Goal: Task Accomplishment & Management: Manage account settings

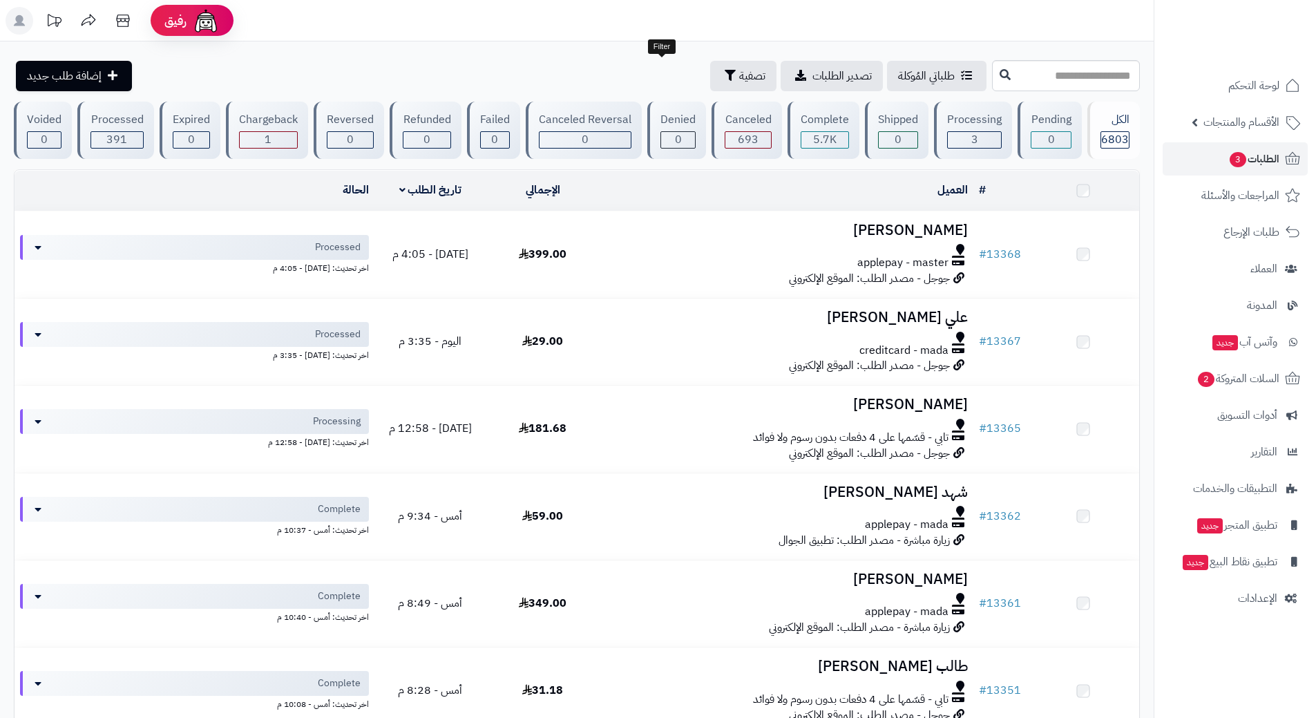
scroll to position [67, 0]
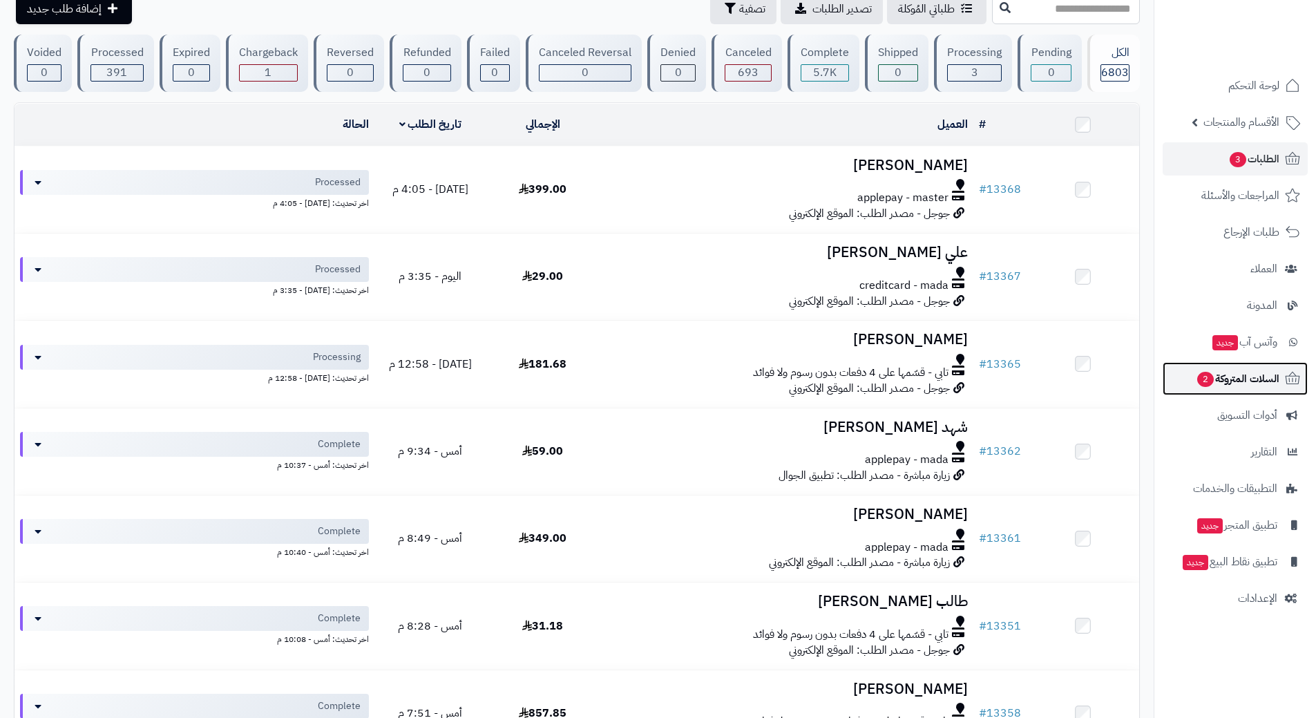
click at [1227, 374] on span "السلات المتروكة 2" at bounding box center [1238, 378] width 84 height 19
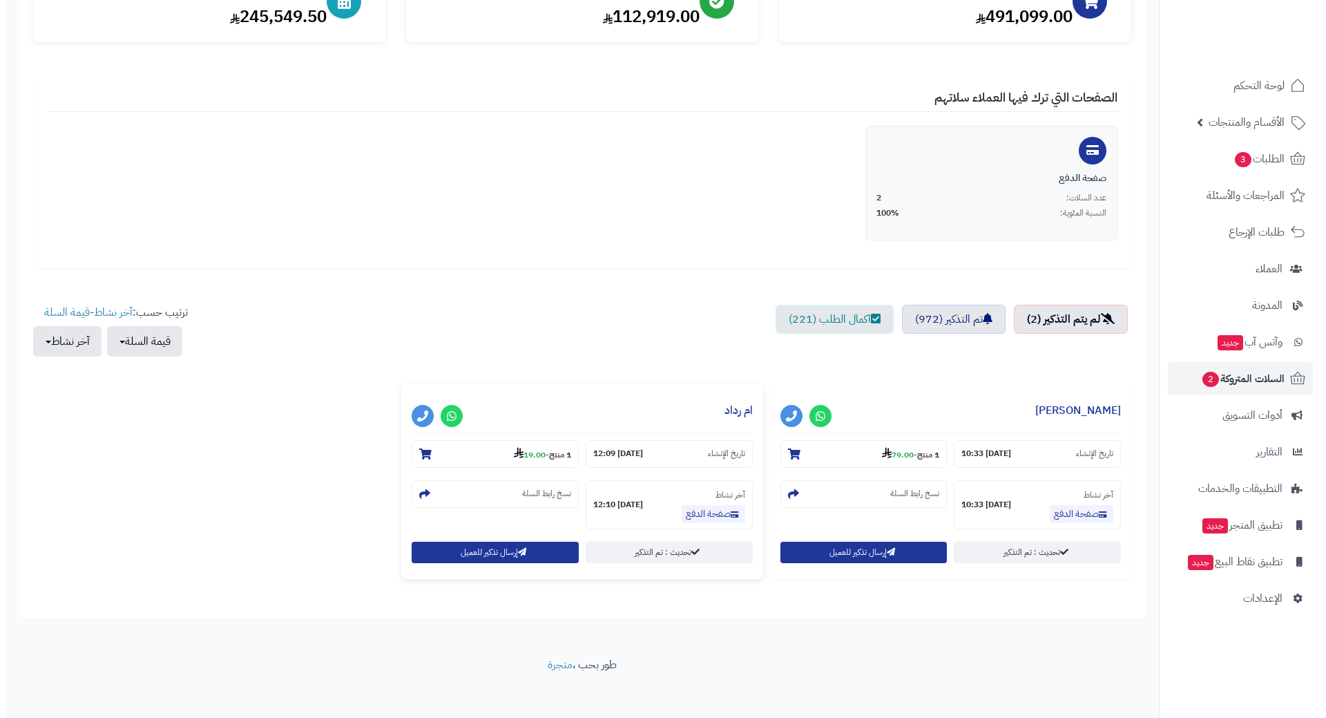
scroll to position [209, 0]
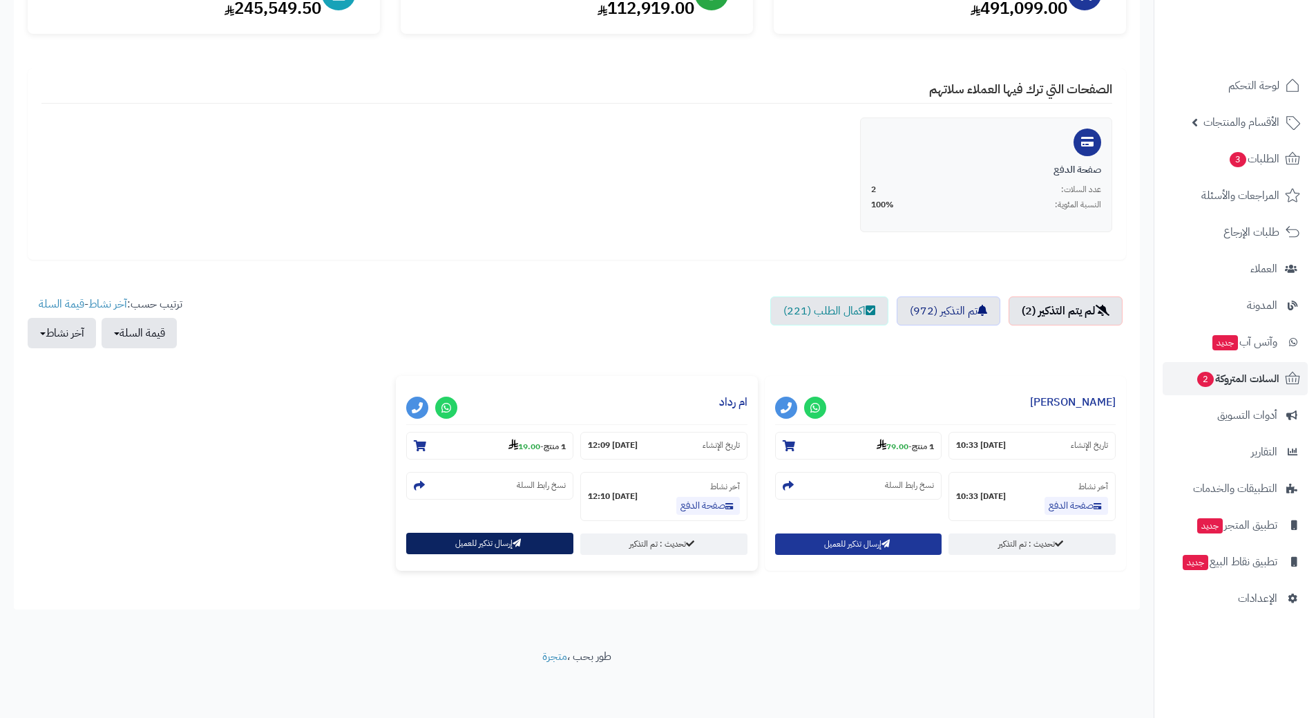
click at [518, 535] on button "إرسال تذكير للعميل" at bounding box center [489, 543] width 167 height 21
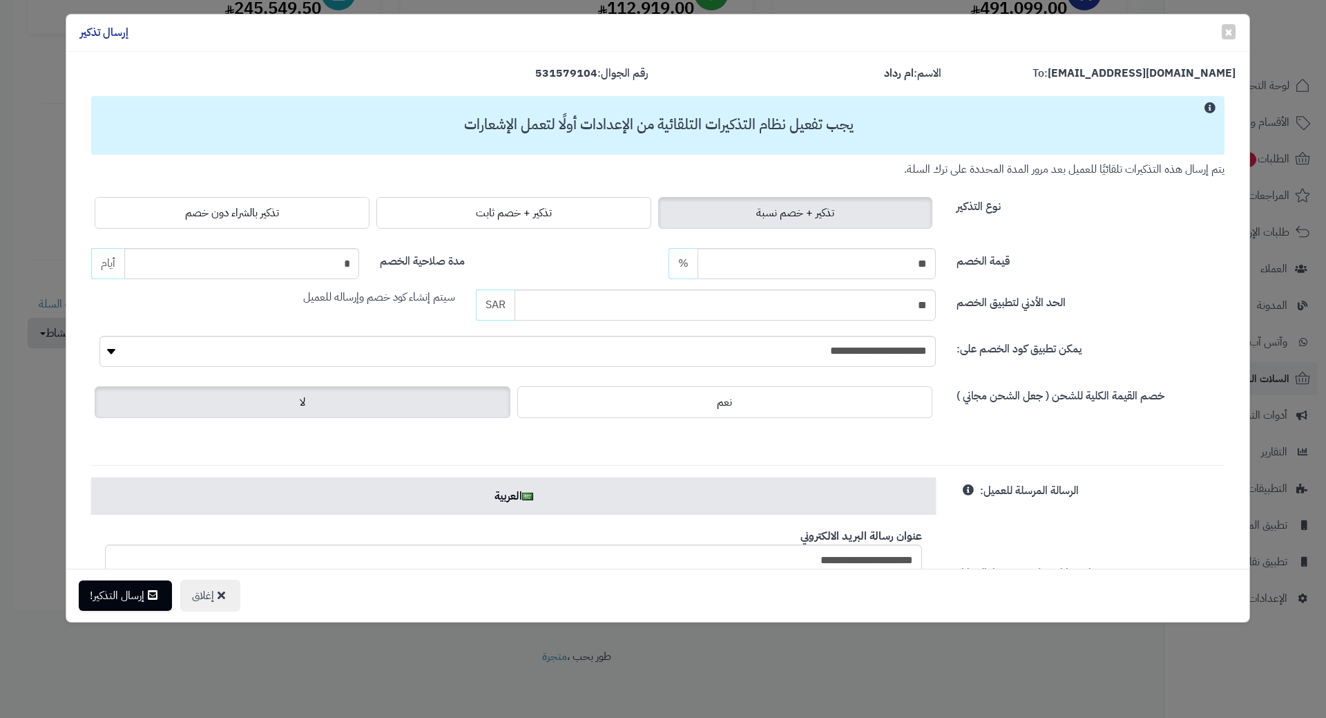
click at [312, 195] on div "تذكير + خصم نسبة تذكير + خصم ثابت تذكير بالشراء دون خصم" at bounding box center [513, 212] width 845 height 39
drag, startPoint x: 302, startPoint y: 205, endPoint x: 289, endPoint y: 219, distance: 19.1
click at [302, 205] on label "تذكير بالشراء دون خصم" at bounding box center [232, 213] width 275 height 32
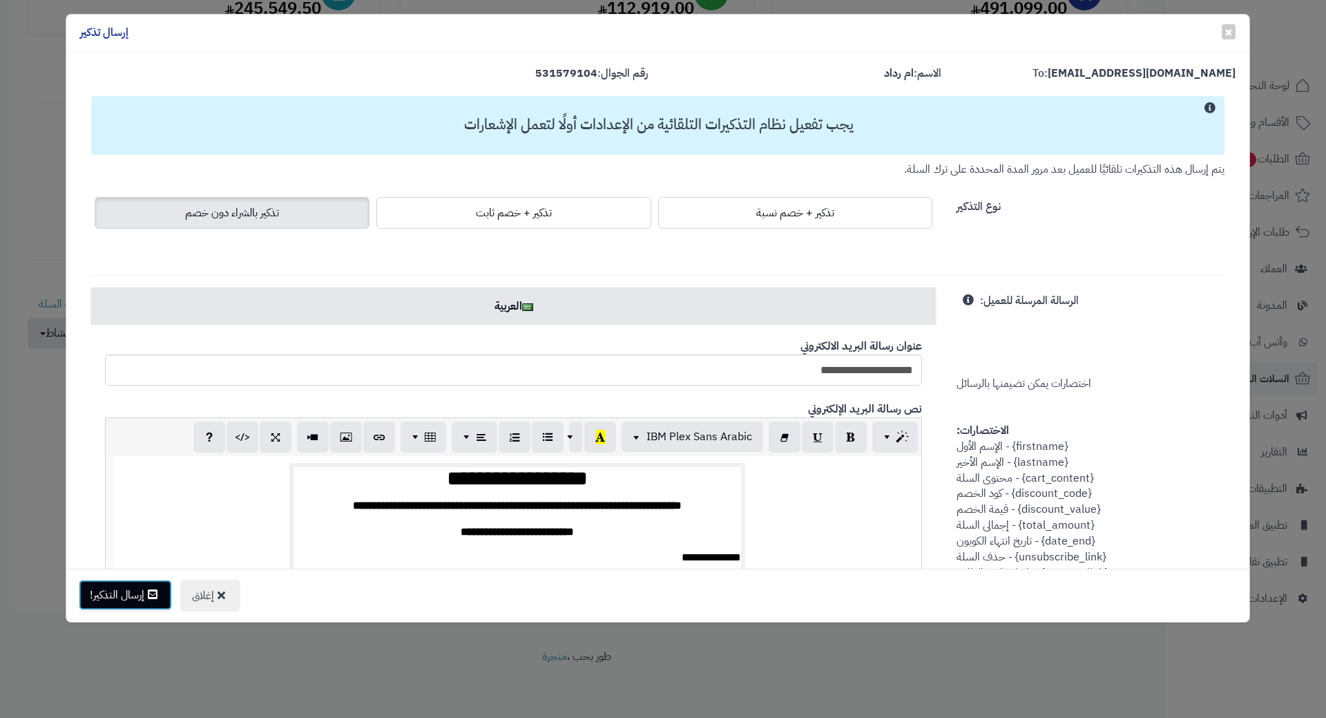
click at [156, 591] on icon at bounding box center [153, 594] width 10 height 11
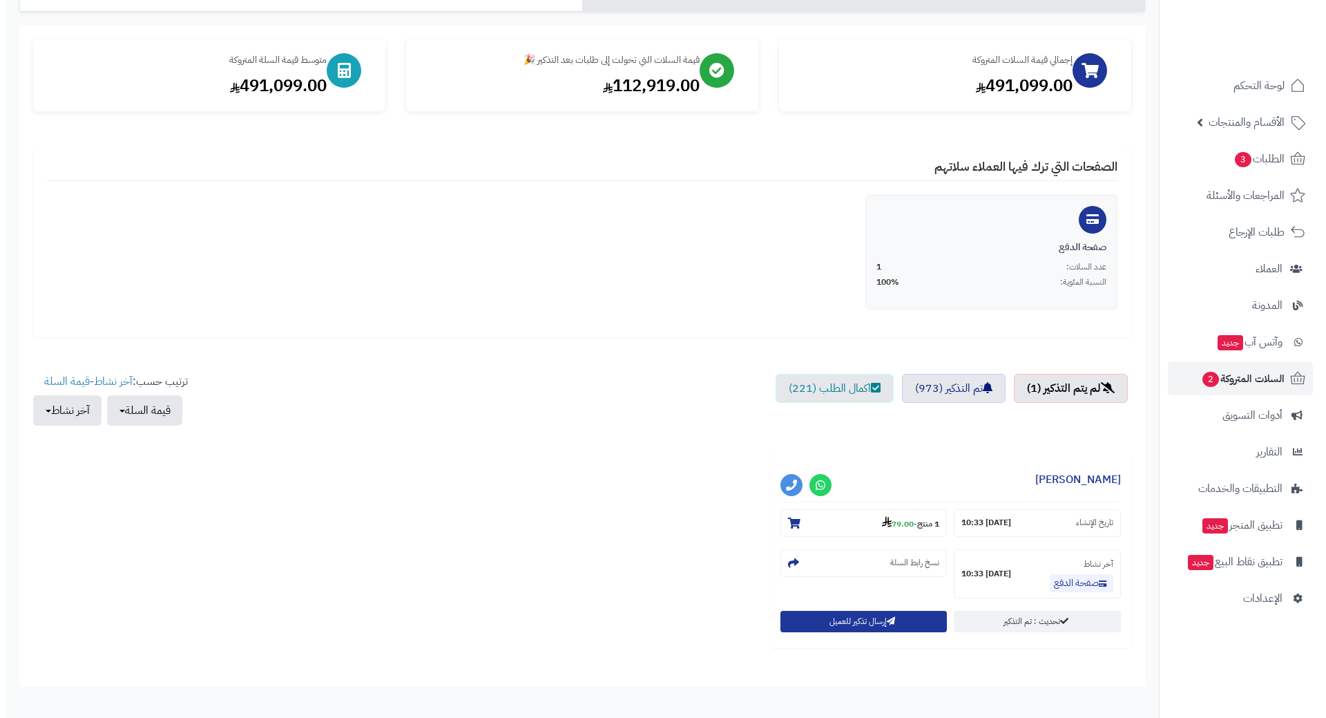
scroll to position [209, 0]
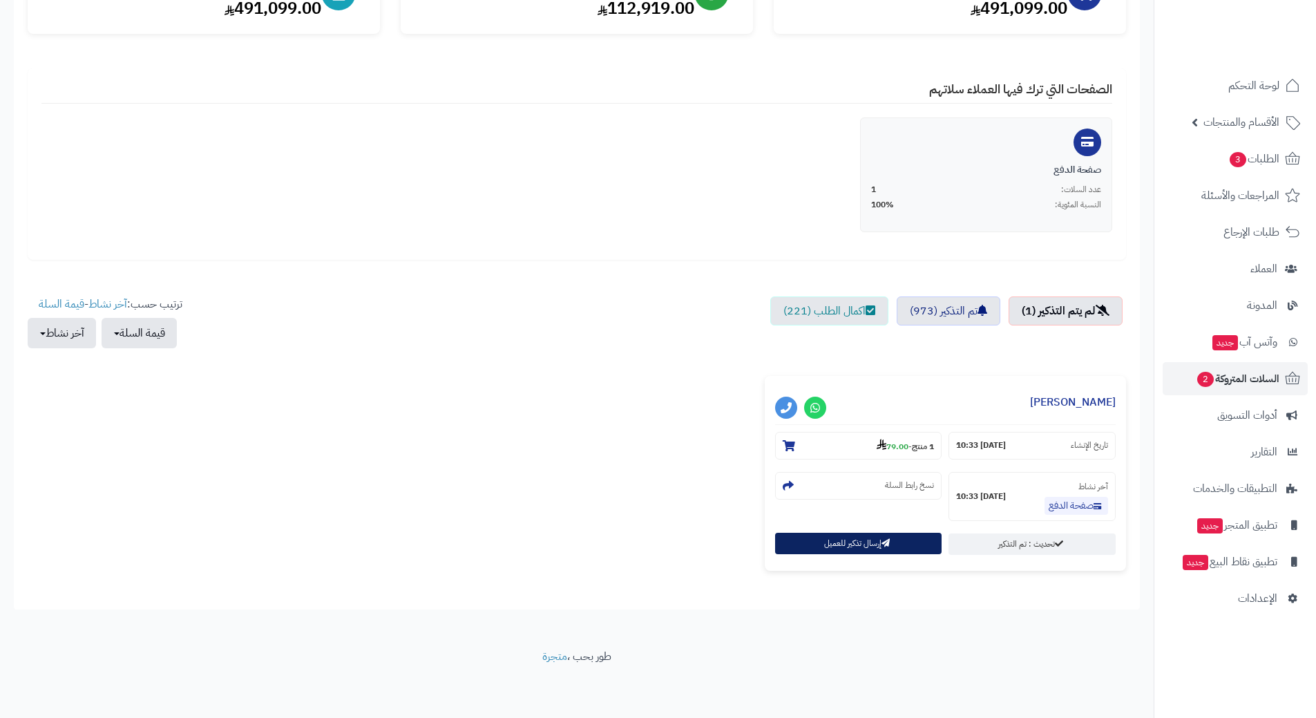
click at [830, 549] on button "إرسال تذكير للعميل" at bounding box center [858, 543] width 167 height 21
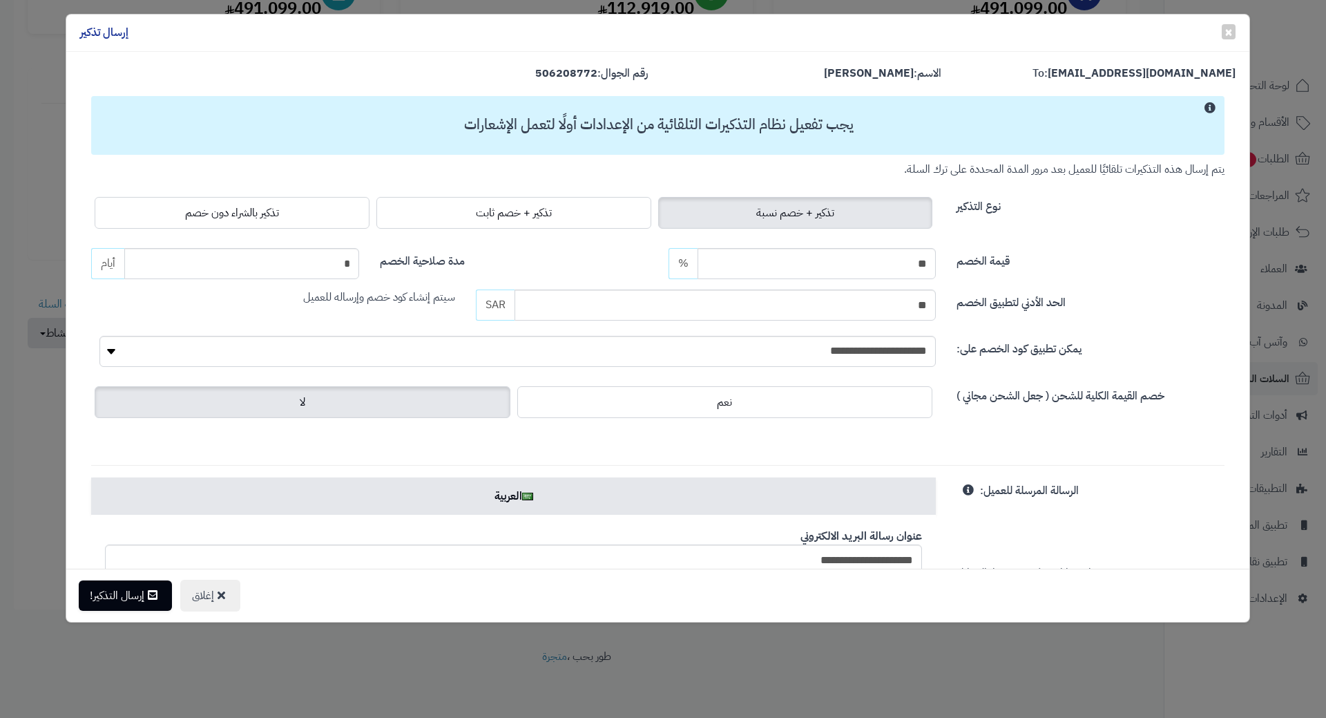
drag, startPoint x: 309, startPoint y: 226, endPoint x: 296, endPoint y: 239, distance: 18.6
click at [309, 226] on label "تذكير بالشراء دون خصم" at bounding box center [232, 213] width 275 height 32
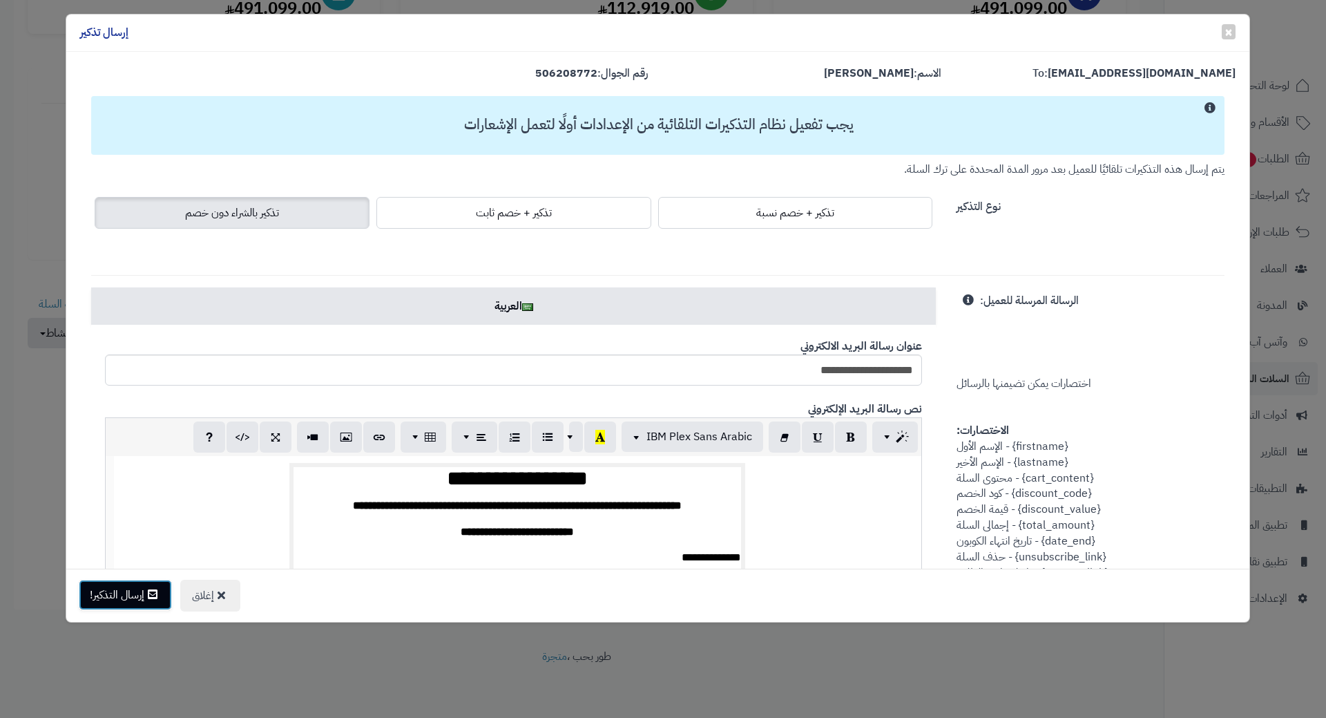
click at [145, 588] on button "إرسال التذكير!" at bounding box center [125, 595] width 93 height 30
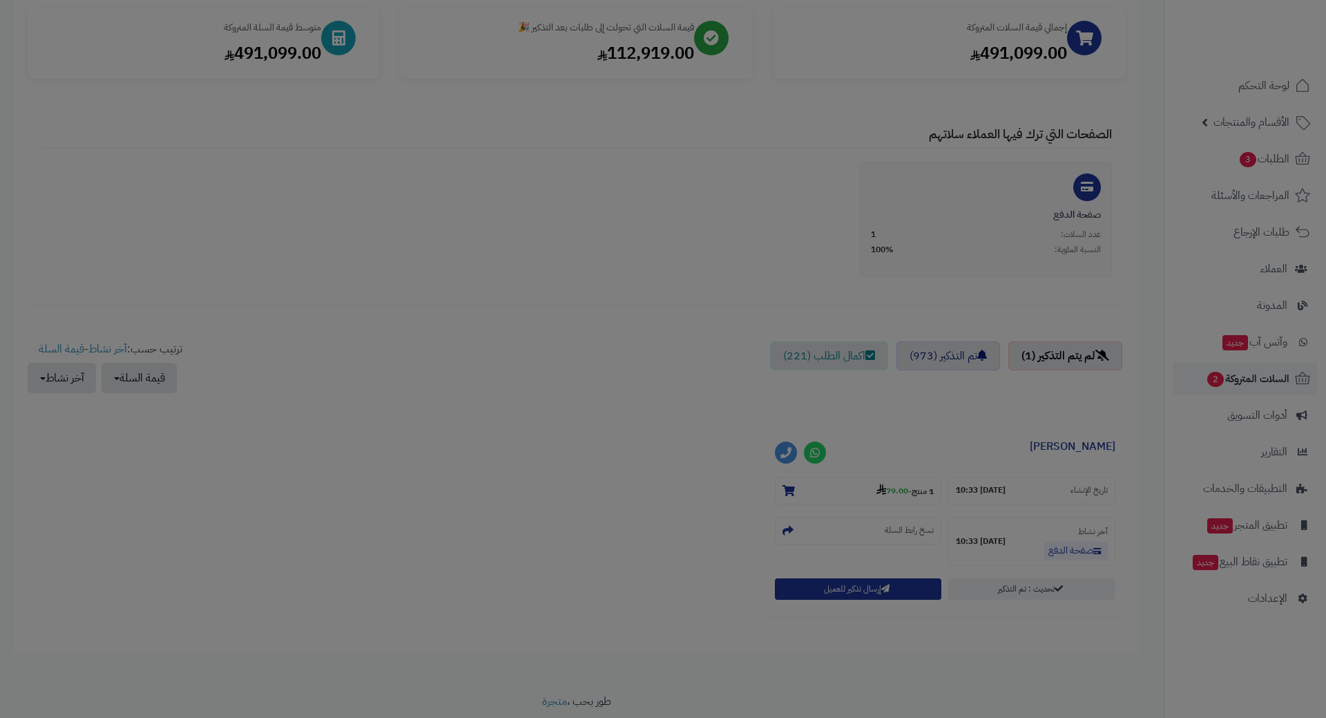
scroll to position [254, 0]
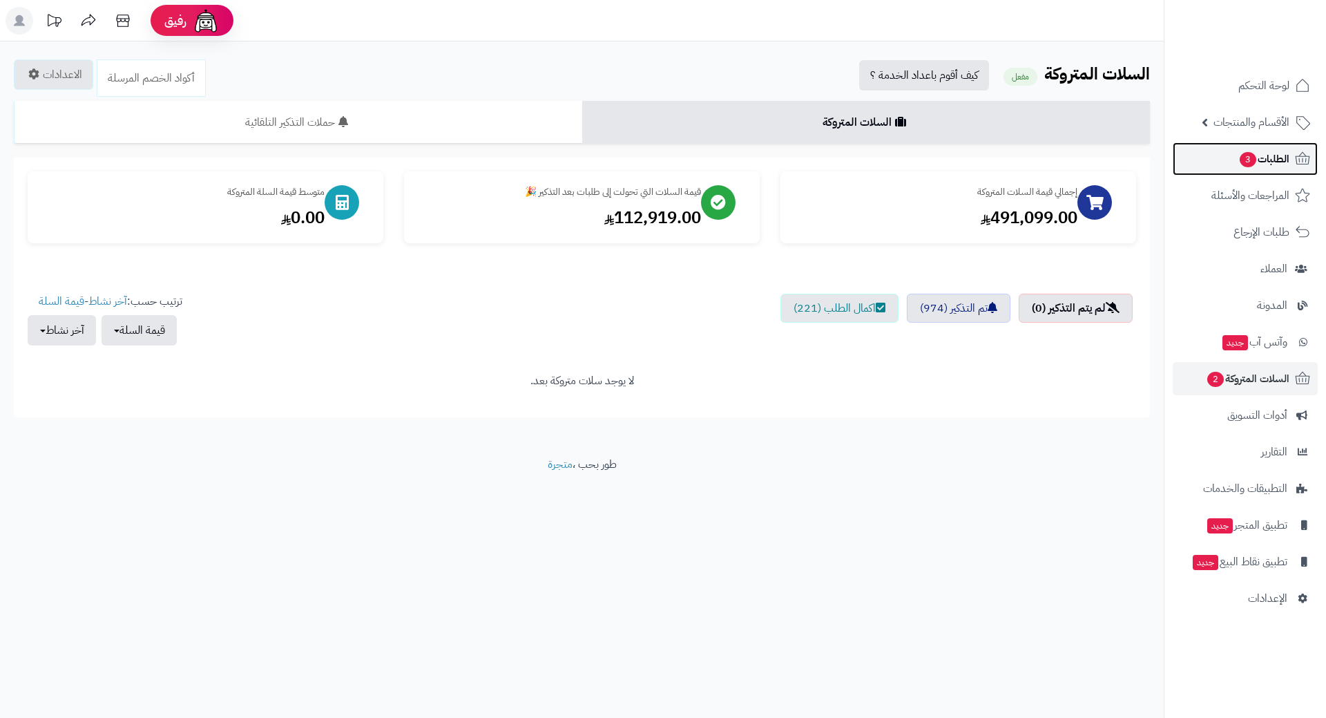
click at [1235, 153] on link "الطلبات 3" at bounding box center [1245, 158] width 145 height 33
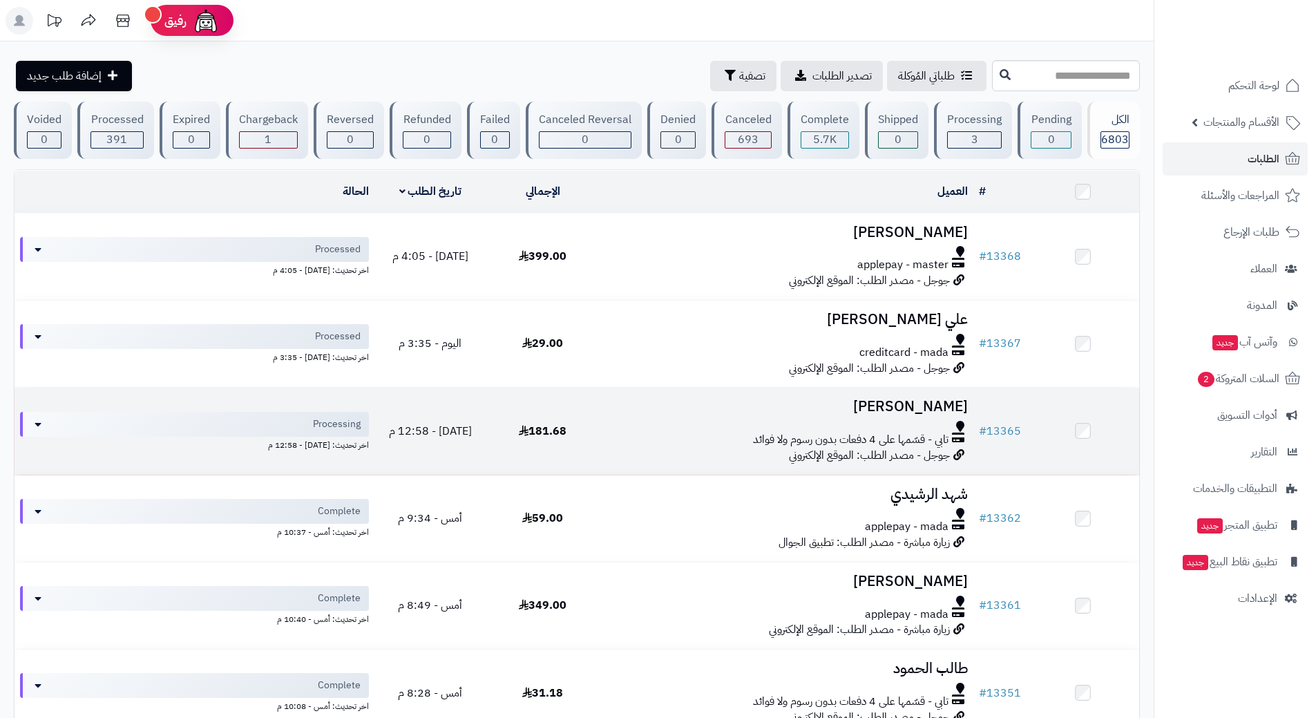
click at [599, 448] on td "181.68" at bounding box center [542, 431] width 113 height 86
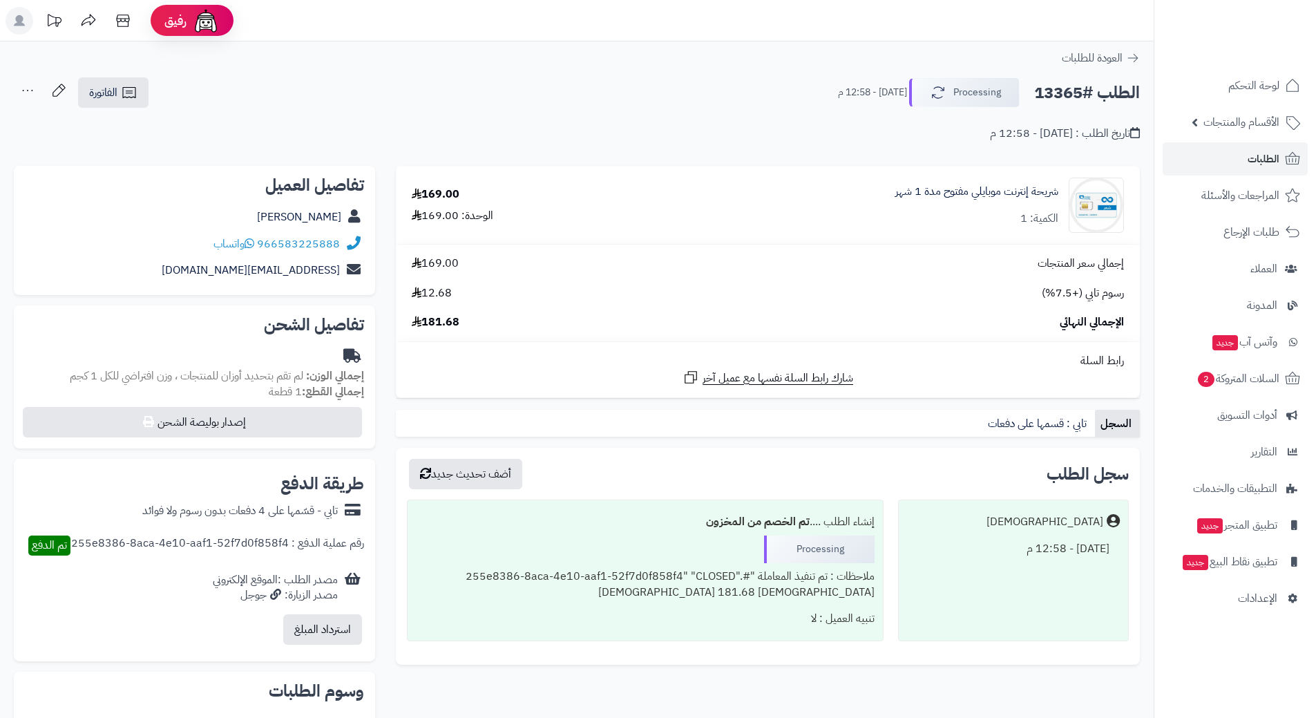
click at [1085, 103] on h2 "الطلب #13365" at bounding box center [1087, 93] width 106 height 28
click at [1085, 102] on h2 "الطلب #13365" at bounding box center [1087, 93] width 106 height 28
copy div "الطلب #13365 Processing"
click at [248, 240] on icon at bounding box center [250, 243] width 10 height 11
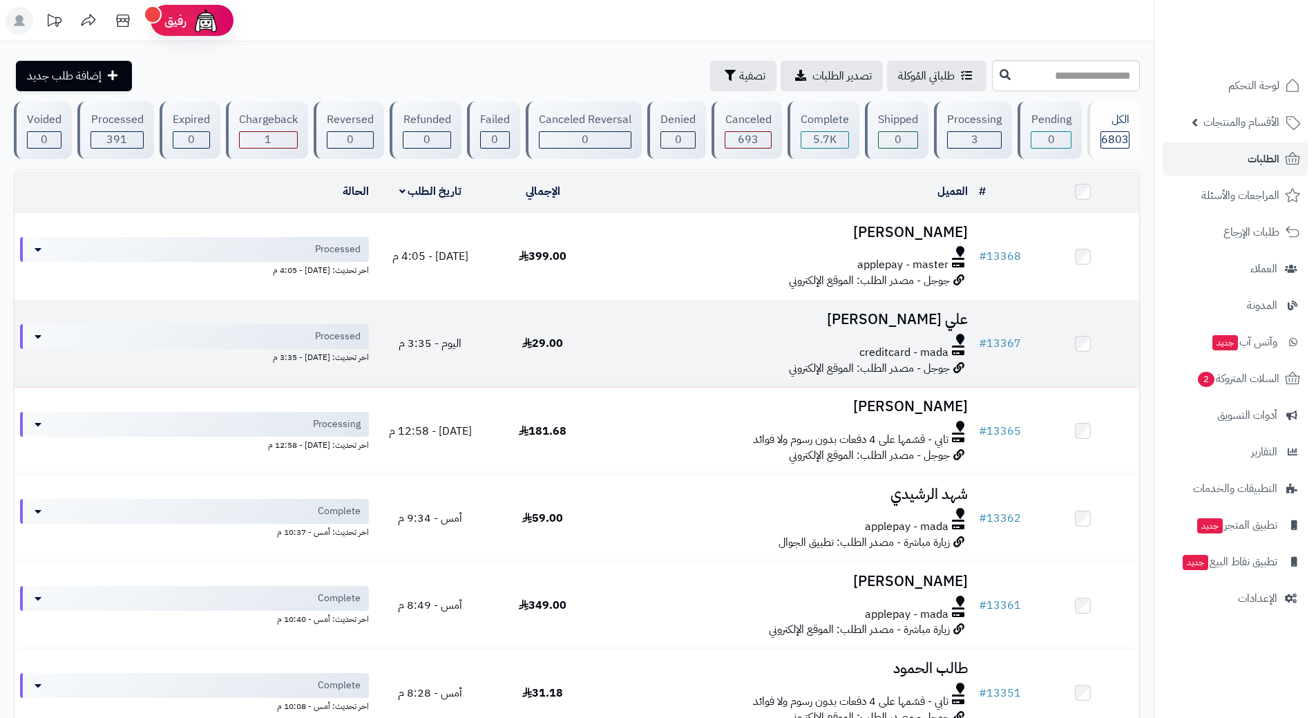
click at [633, 352] on div "creditcard - mada" at bounding box center [785, 353] width 363 height 16
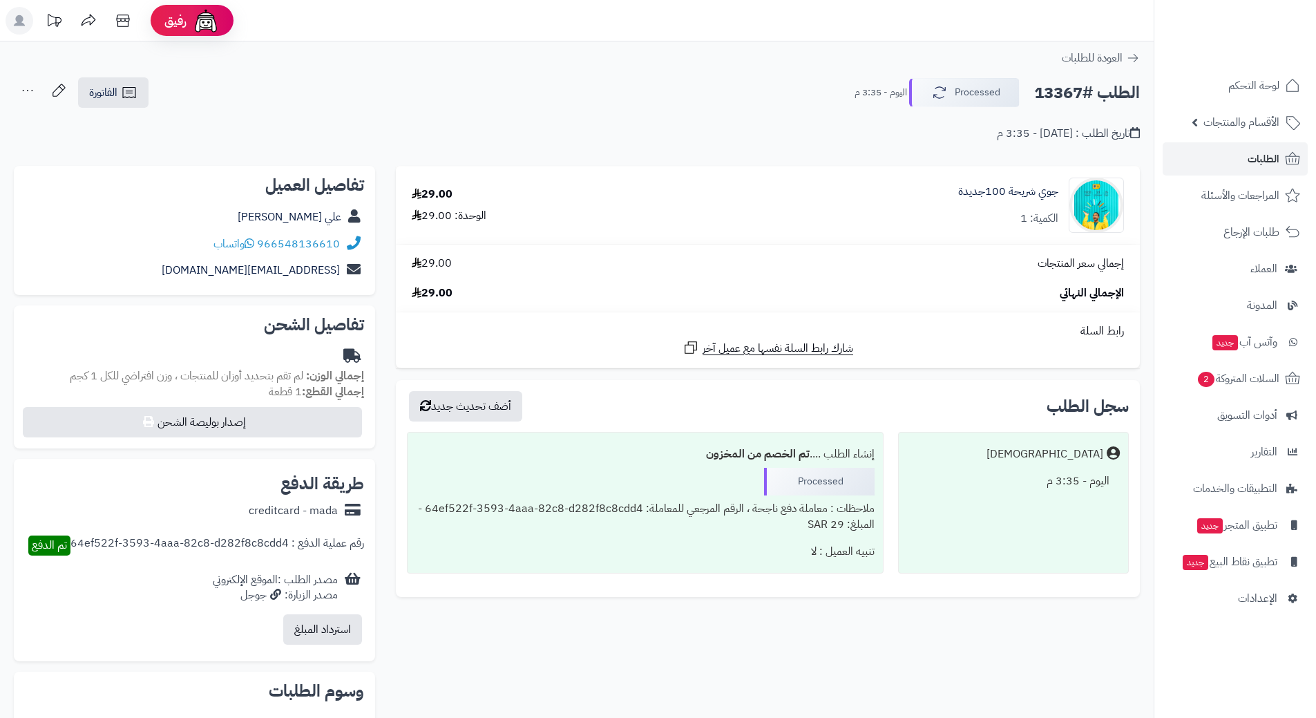
click at [1097, 93] on h2 "الطلب #13367" at bounding box center [1087, 93] width 106 height 28
click at [1096, 91] on h2 "الطلب #13367" at bounding box center [1087, 93] width 106 height 28
copy div "الطلب #13367 Processed"
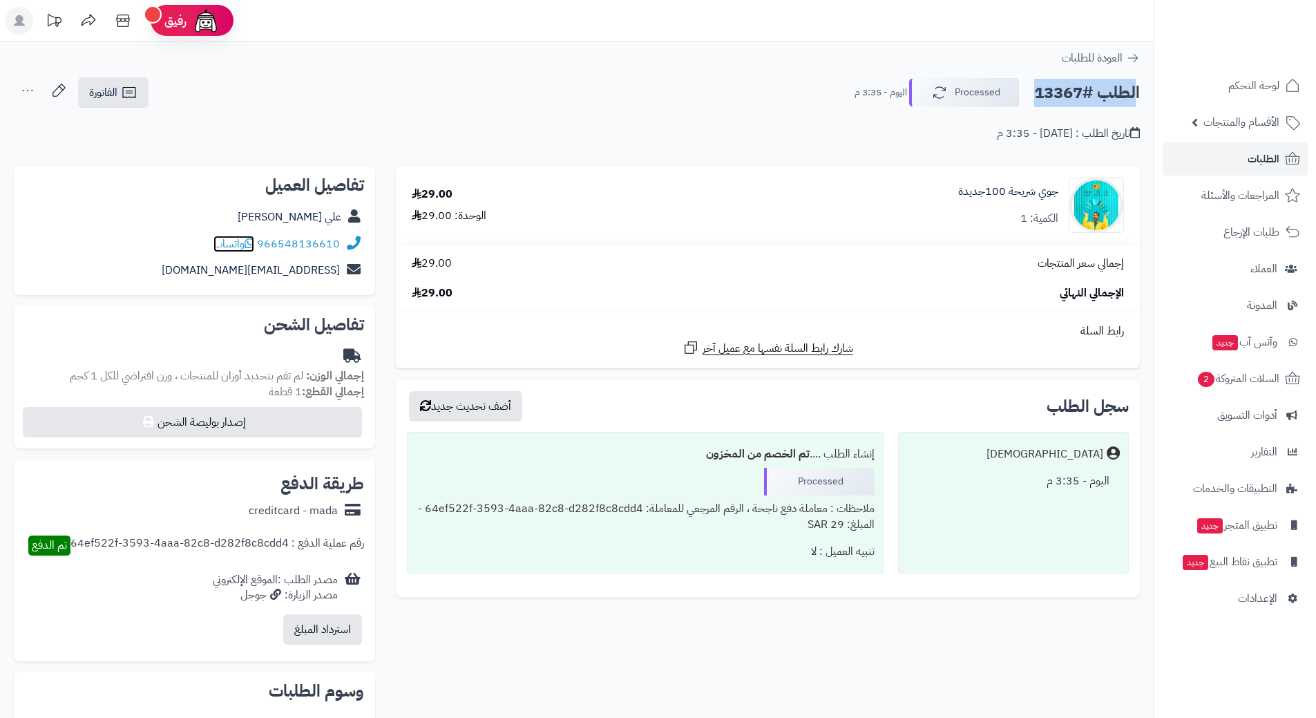
click at [254, 244] on icon at bounding box center [250, 243] width 10 height 11
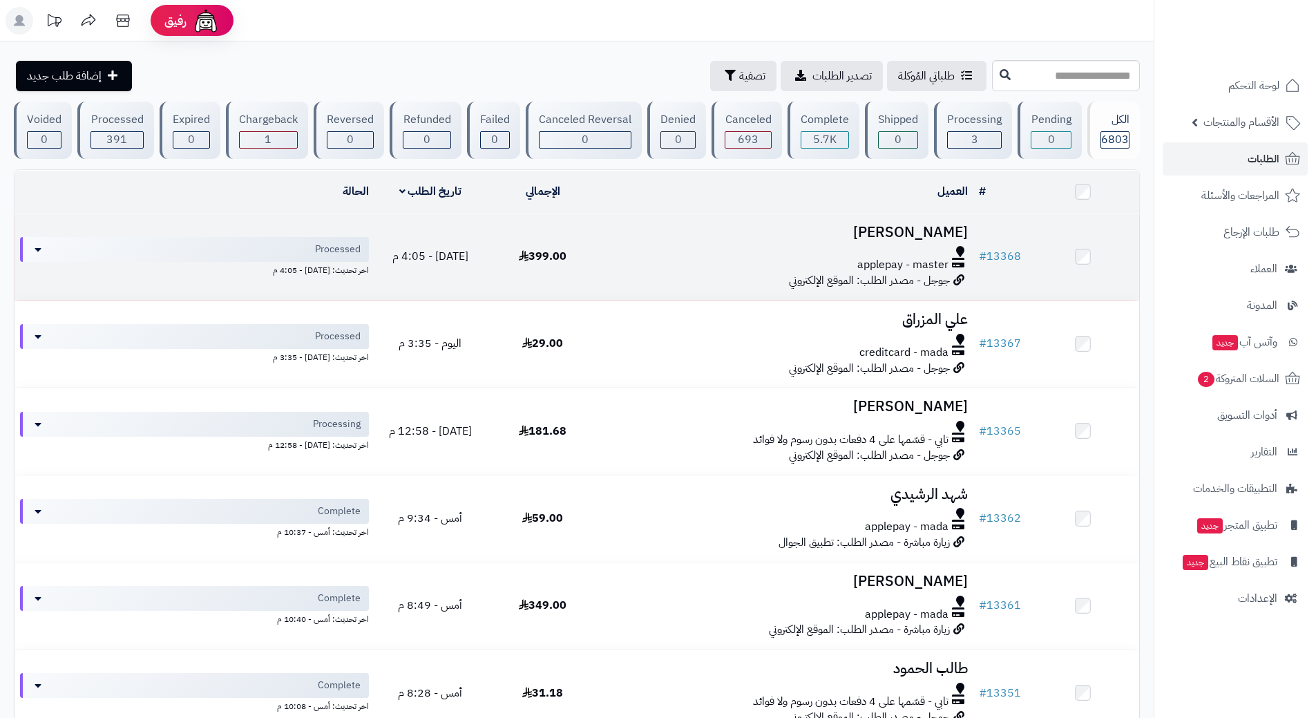
click at [626, 259] on div "applepay - master" at bounding box center [785, 265] width 363 height 16
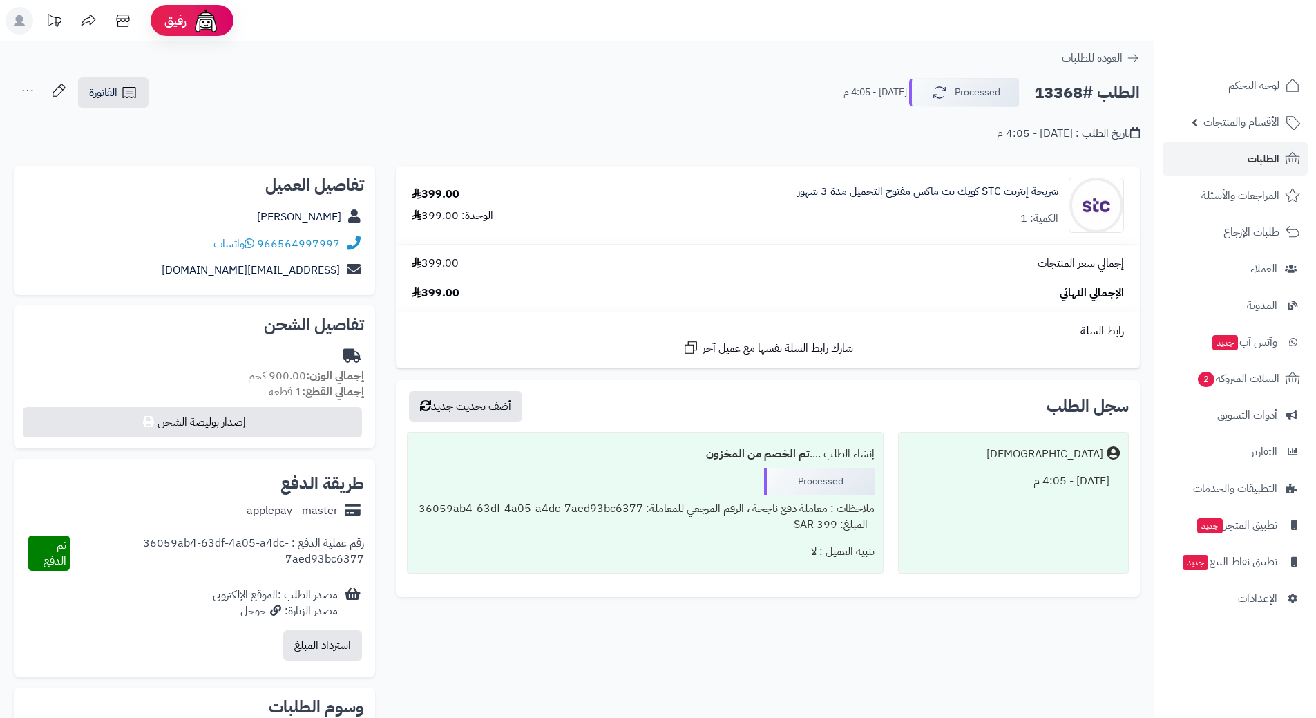
click at [1086, 90] on h2 "الطلب #13368" at bounding box center [1087, 93] width 106 height 28
click at [1087, 90] on h2 "الطلب #13368" at bounding box center [1087, 93] width 106 height 28
copy div "الطلب #13368 Processed"
click at [249, 247] on icon at bounding box center [250, 243] width 10 height 11
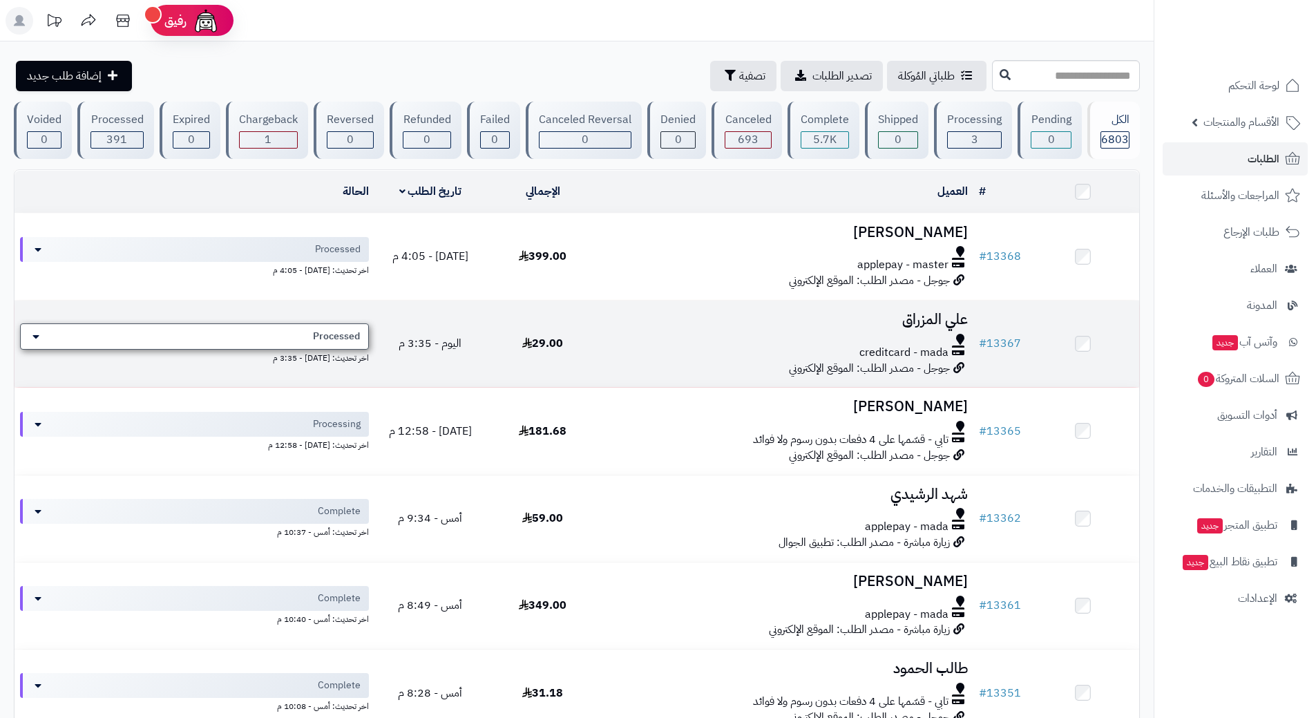
click at [333, 333] on span "Processed" at bounding box center [336, 337] width 47 height 14
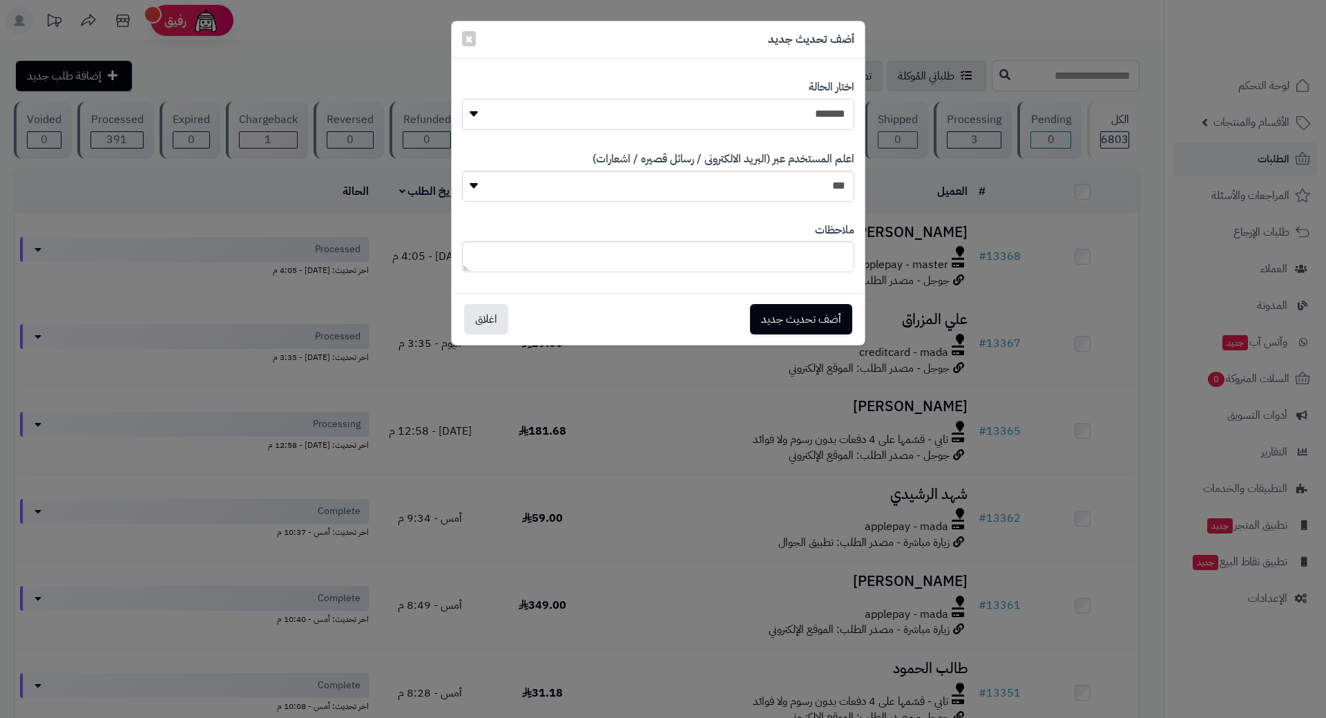
click at [759, 120] on select "**********" at bounding box center [658, 114] width 392 height 31
select select "*"
click at [462, 99] on select "**********" at bounding box center [658, 114] width 392 height 31
click at [778, 316] on button "أضف تحديث جديد" at bounding box center [801, 318] width 102 height 30
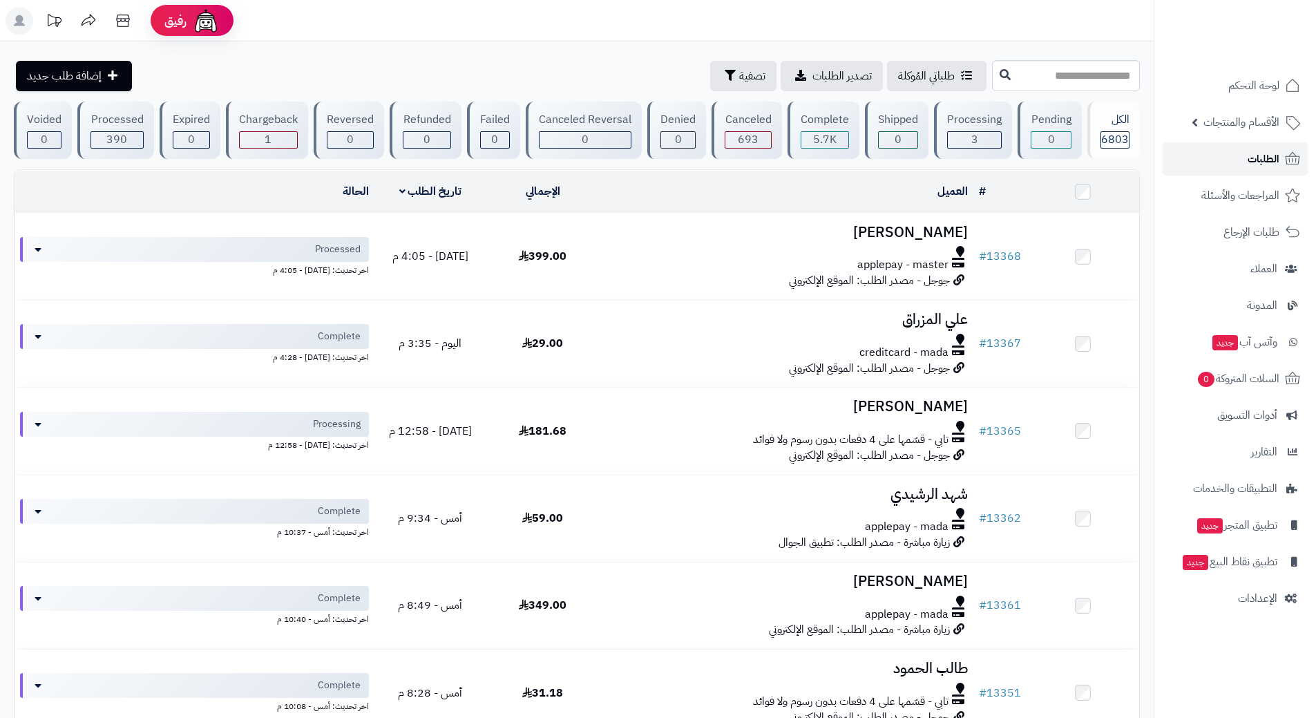
click at [1229, 165] on link "الطلبات" at bounding box center [1235, 158] width 145 height 33
click at [1203, 159] on link "الطلبات" at bounding box center [1235, 158] width 145 height 33
